Goal: Task Accomplishment & Management: Manage account settings

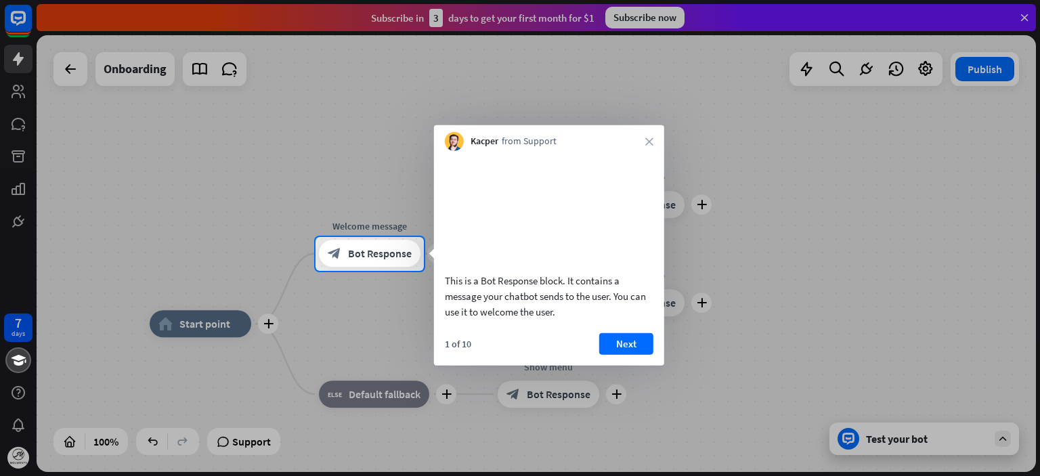
click at [626, 347] on div "This is a Bot Response block. It contains a message your chatbot sends to the u…" at bounding box center [549, 258] width 230 height 215
click at [626, 354] on button "Next" at bounding box center [626, 344] width 54 height 22
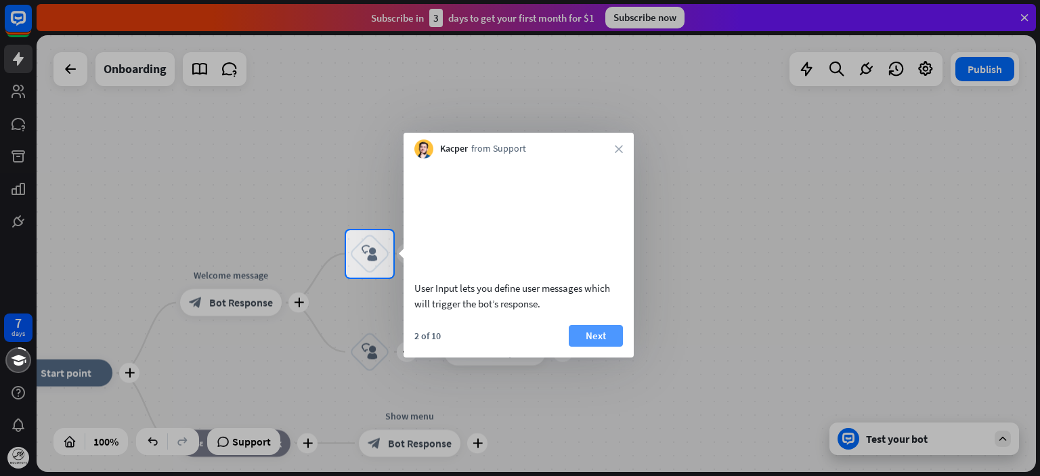
click at [615, 347] on button "Next" at bounding box center [596, 336] width 54 height 22
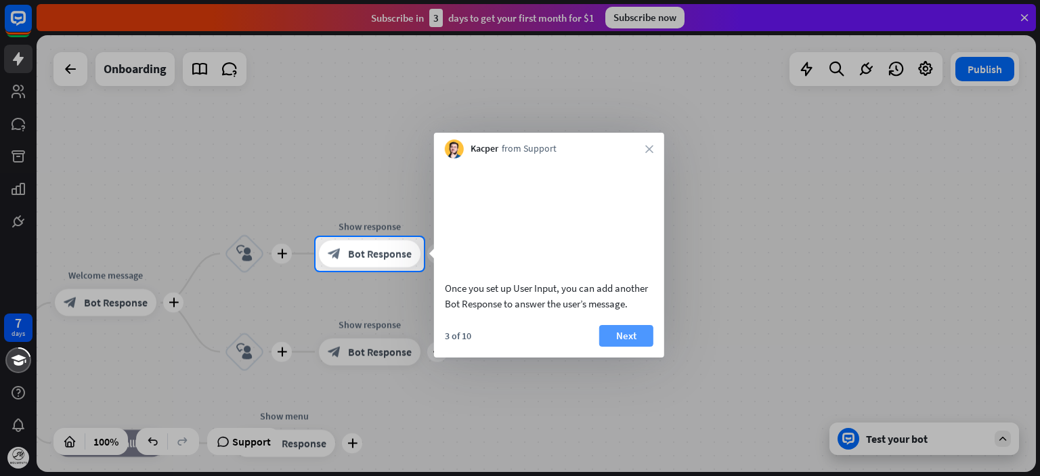
click at [629, 347] on button "Next" at bounding box center [626, 336] width 54 height 22
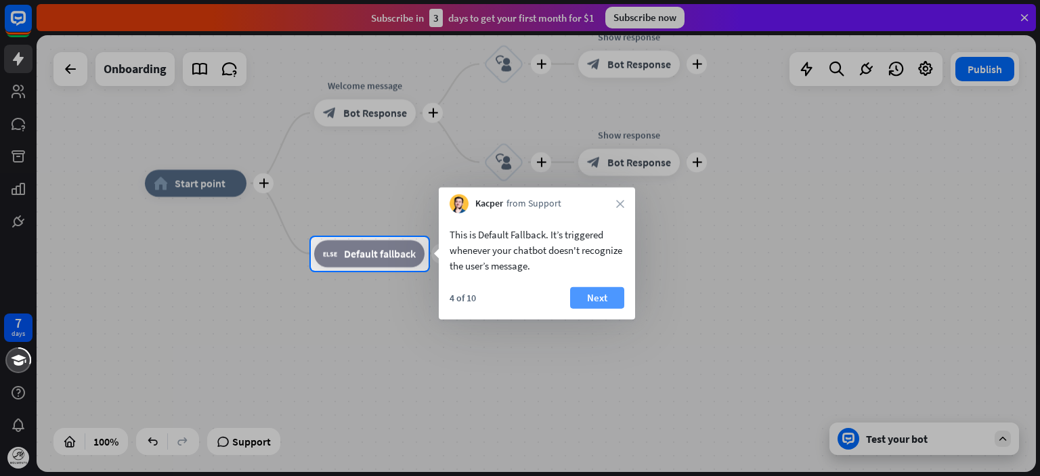
click at [609, 305] on button "Next" at bounding box center [597, 298] width 54 height 22
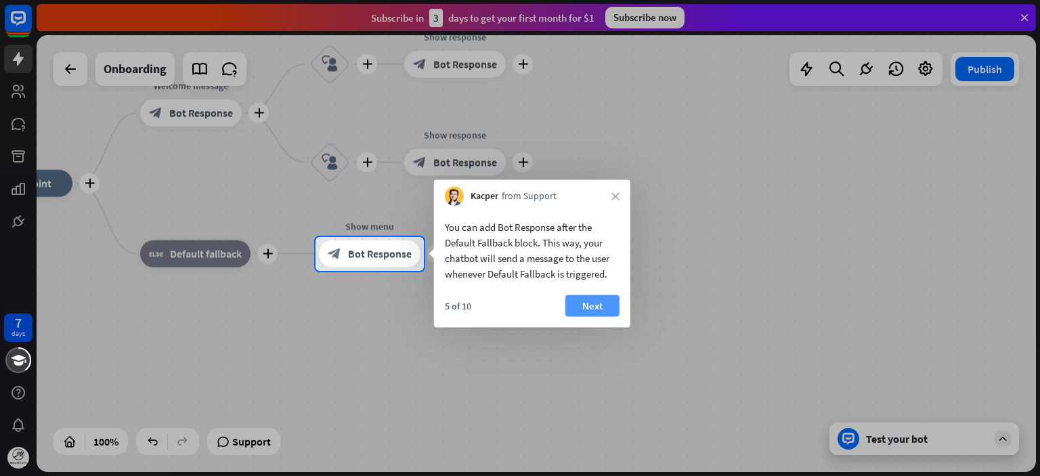
click at [608, 305] on button "Next" at bounding box center [593, 306] width 54 height 22
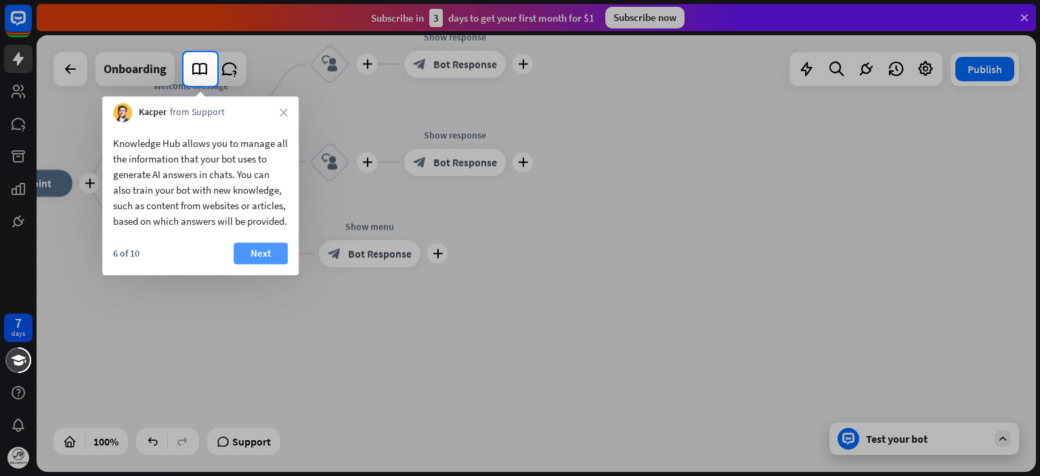
click at [260, 264] on button "Next" at bounding box center [261, 253] width 54 height 22
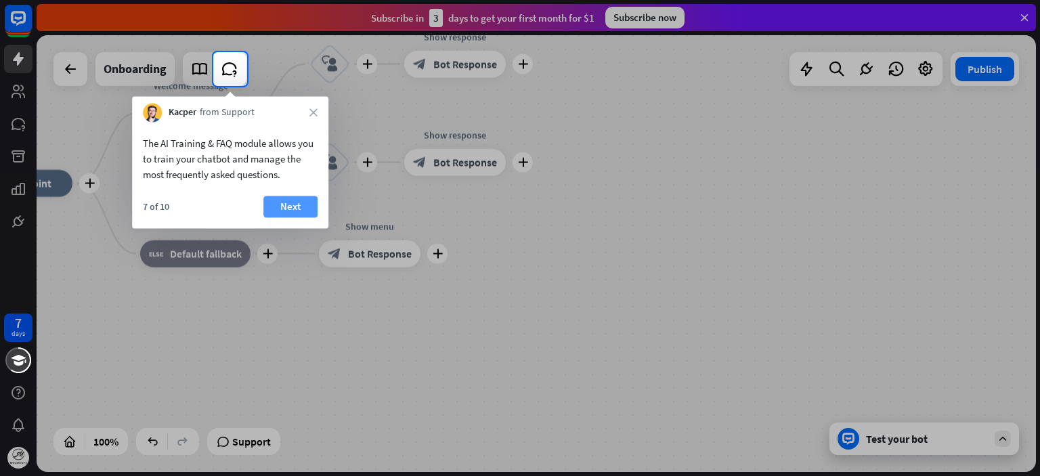
click at [288, 216] on button "Next" at bounding box center [290, 207] width 54 height 22
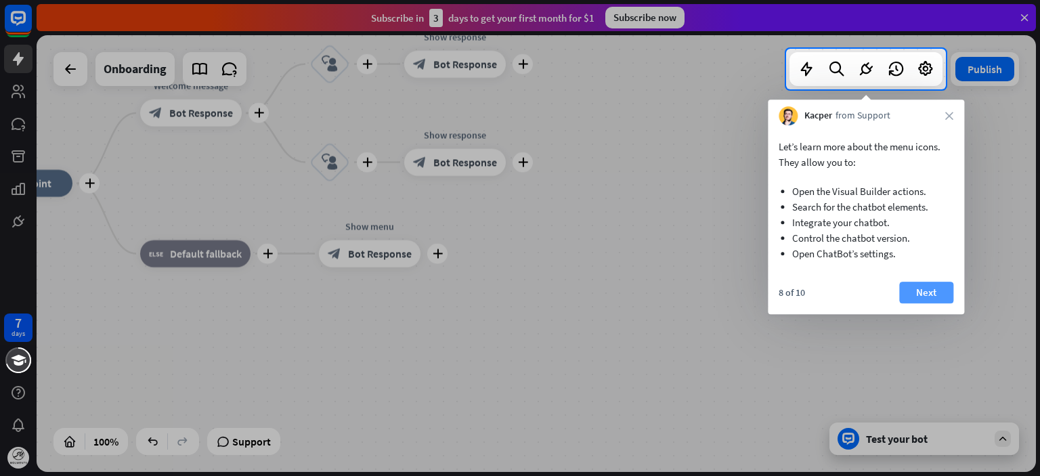
click at [905, 283] on button "Next" at bounding box center [926, 293] width 54 height 22
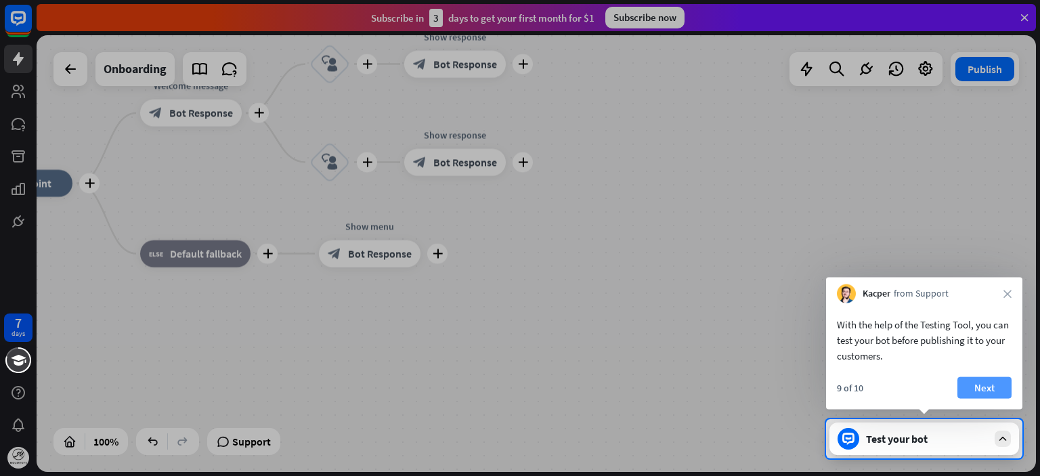
click at [979, 384] on button "Next" at bounding box center [985, 388] width 54 height 22
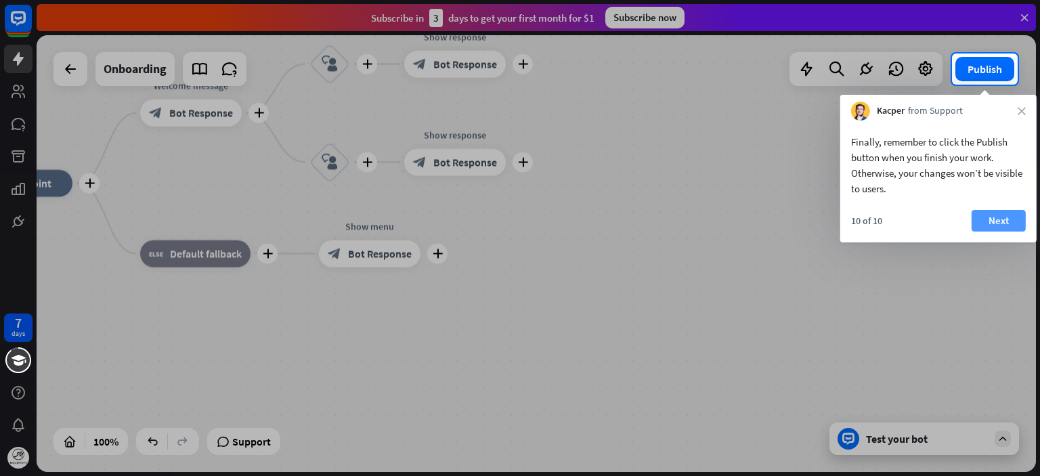
click at [981, 220] on button "Next" at bounding box center [999, 221] width 54 height 22
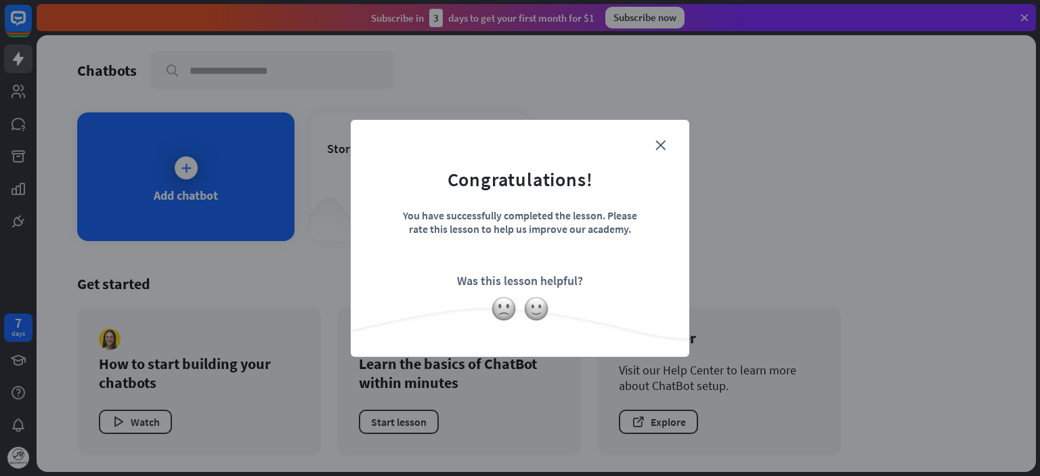
click at [669, 146] on form "Congratulations! You have successfully completed the lesson. Please rate this l…" at bounding box center [520, 218] width 305 height 162
click at [662, 148] on icon "close" at bounding box center [661, 145] width 10 height 10
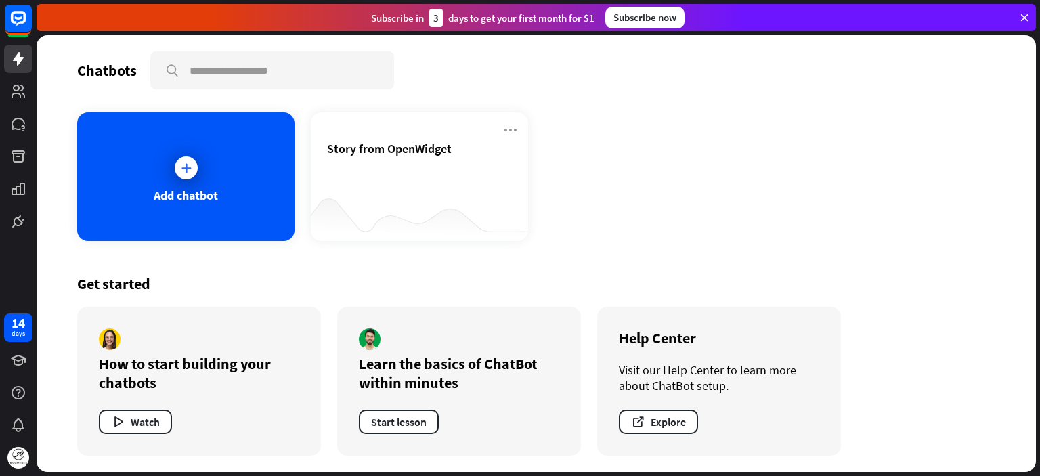
click at [650, 21] on div "Subscribe now" at bounding box center [644, 18] width 79 height 22
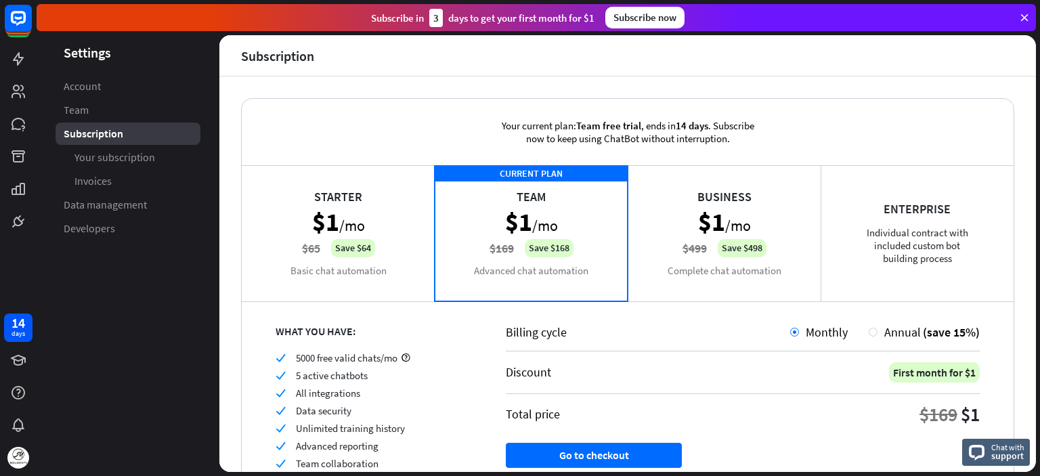
click at [395, 194] on div "Starter $1 /mo $65 Save $64 Basic chat automation" at bounding box center [338, 232] width 193 height 135
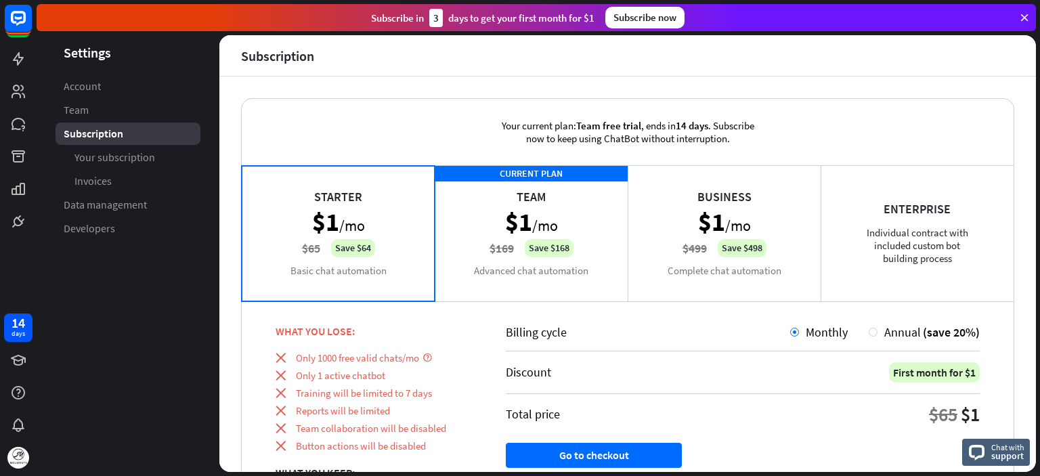
click at [545, 208] on div "CURRENT PLAN Team $1 /mo $169 Save $168 Advanced chat automation" at bounding box center [531, 232] width 193 height 135
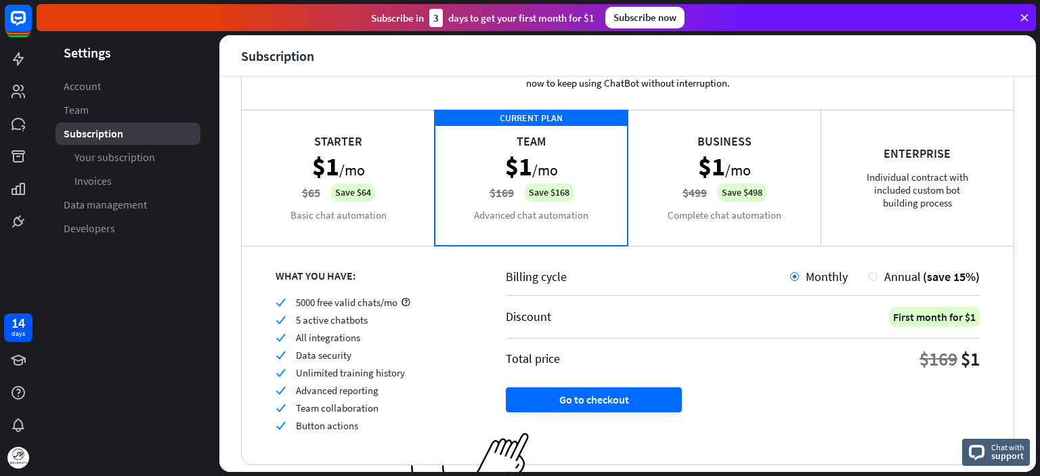
scroll to position [95, 0]
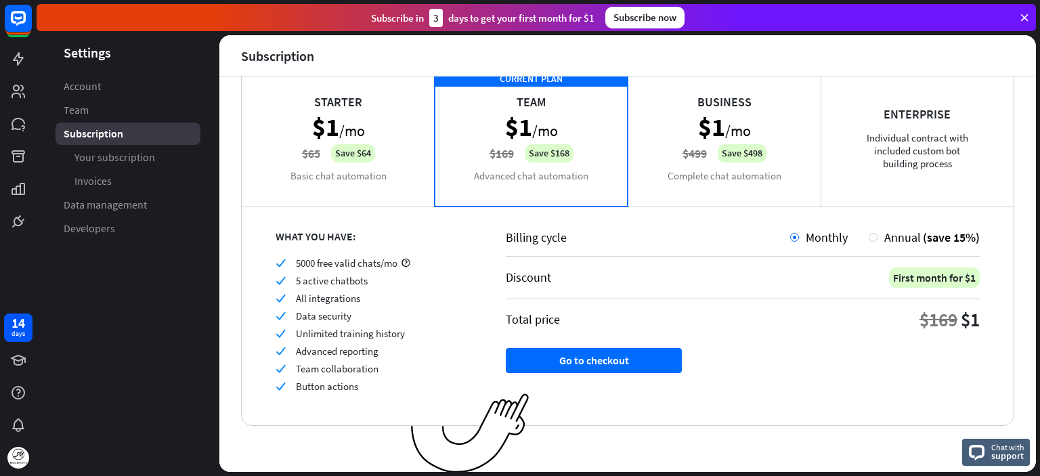
click at [397, 162] on div "Starter $1 /mo $65 Save $64 Basic chat automation" at bounding box center [338, 137] width 193 height 135
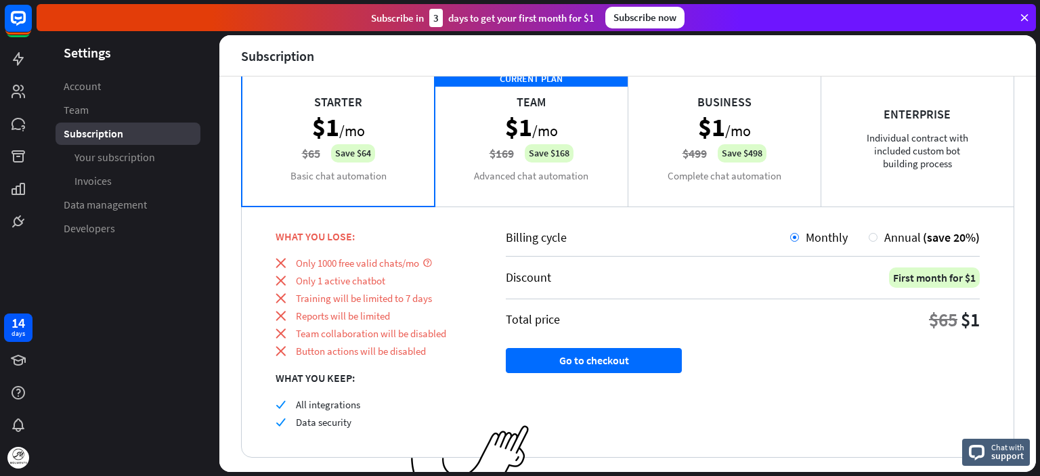
click at [500, 146] on div "CURRENT PLAN Team $1 /mo $169 Save $168 Advanced chat automation" at bounding box center [531, 137] width 193 height 135
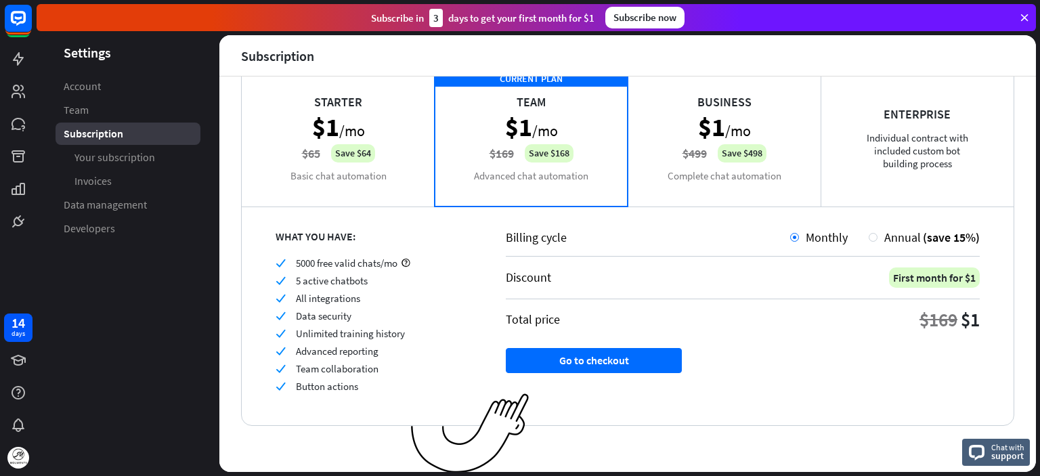
click at [377, 128] on div "Starter $1 /mo $65 Save $64 Basic chat automation" at bounding box center [338, 137] width 193 height 135
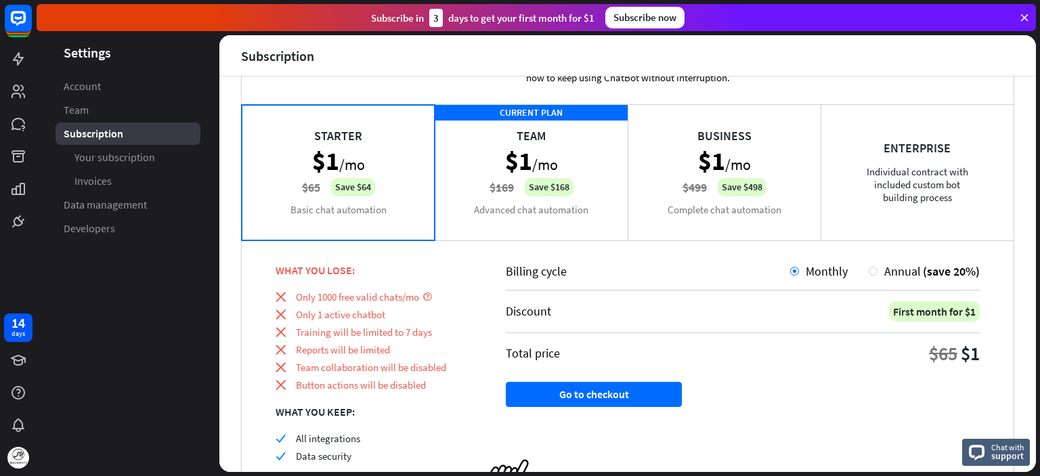
scroll to position [0, 0]
